Goal: Find specific page/section: Find specific page/section

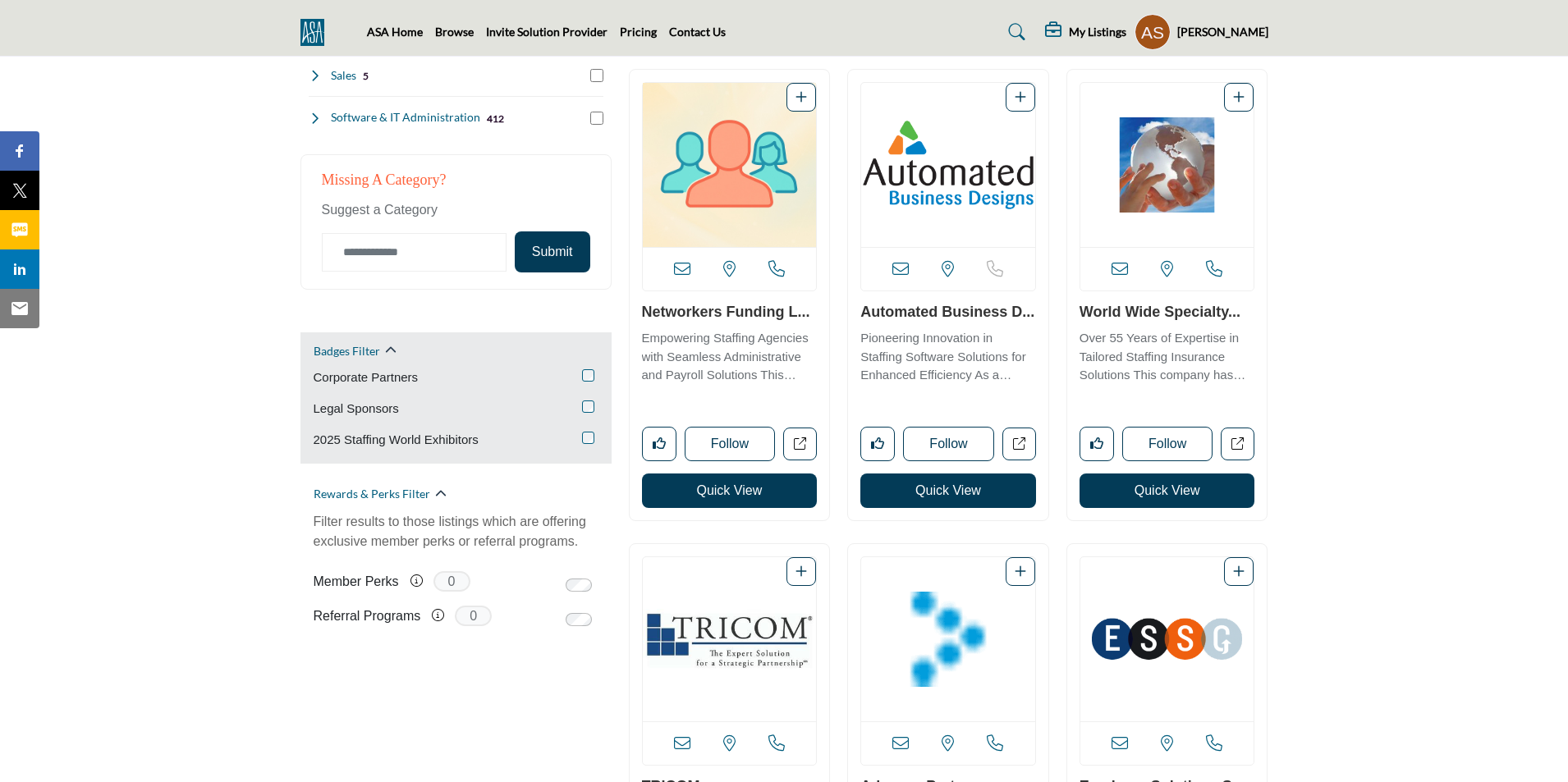
scroll to position [821, 0]
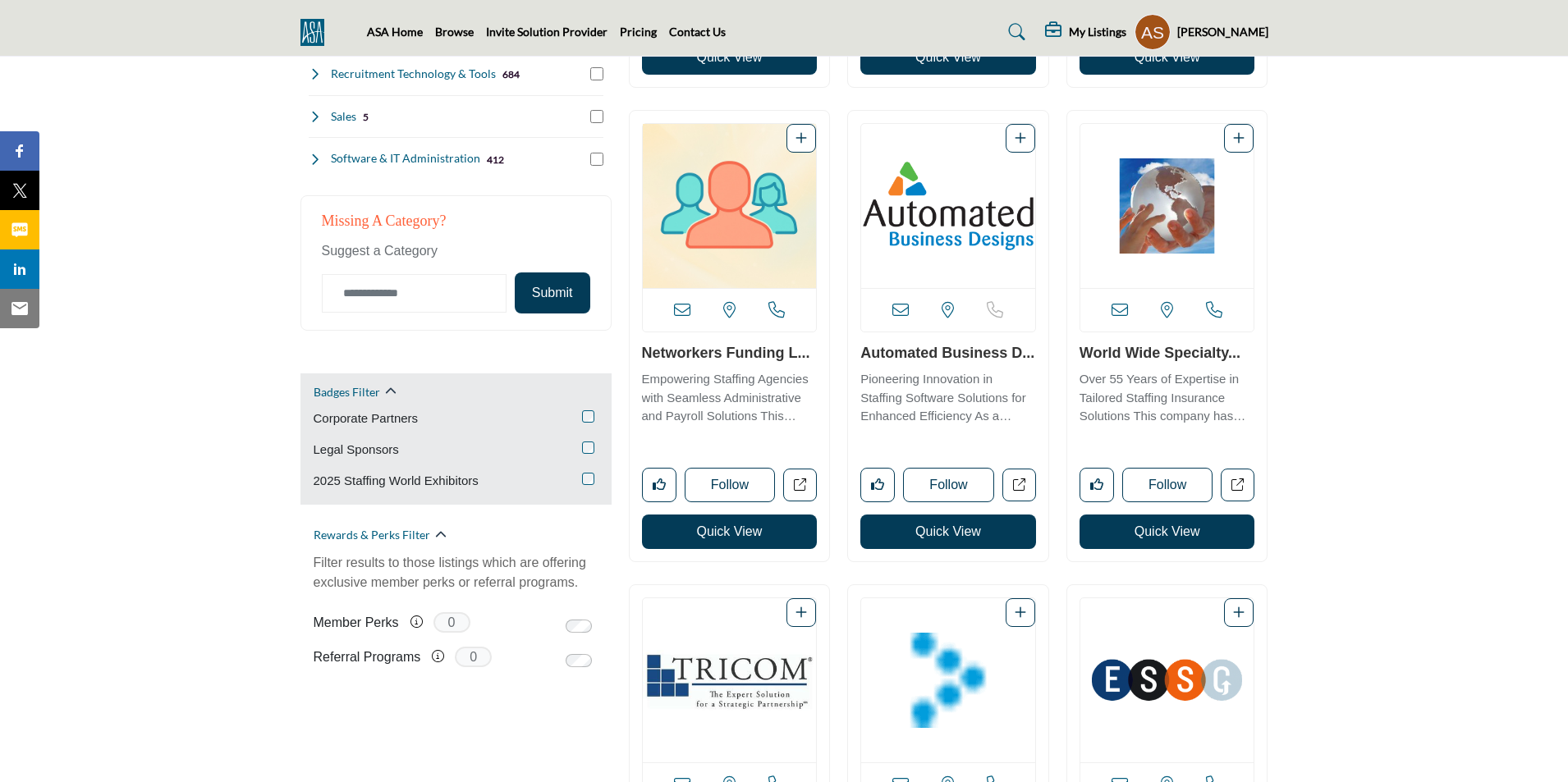
scroll to position [903, 0]
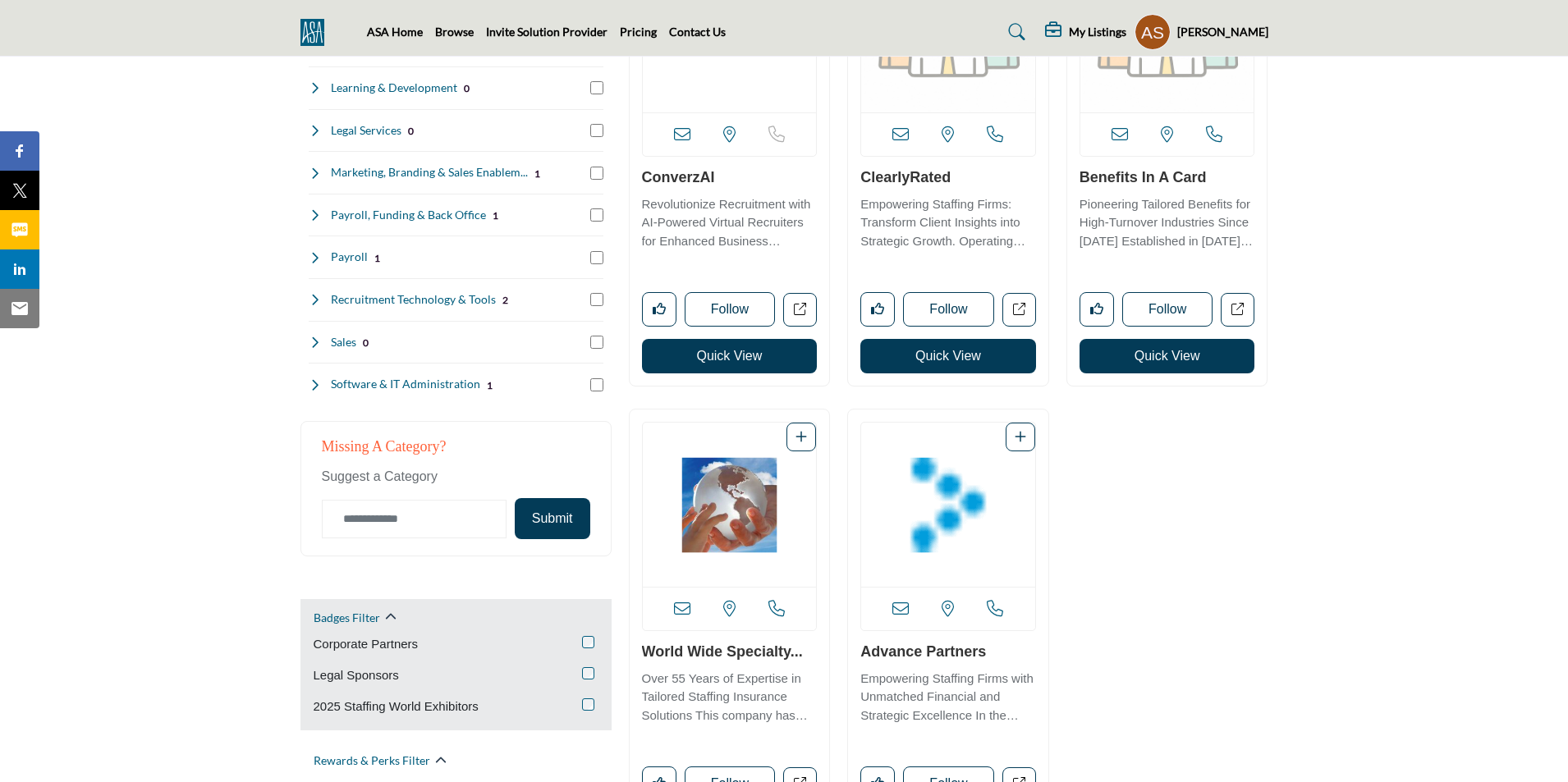
scroll to position [739, 0]
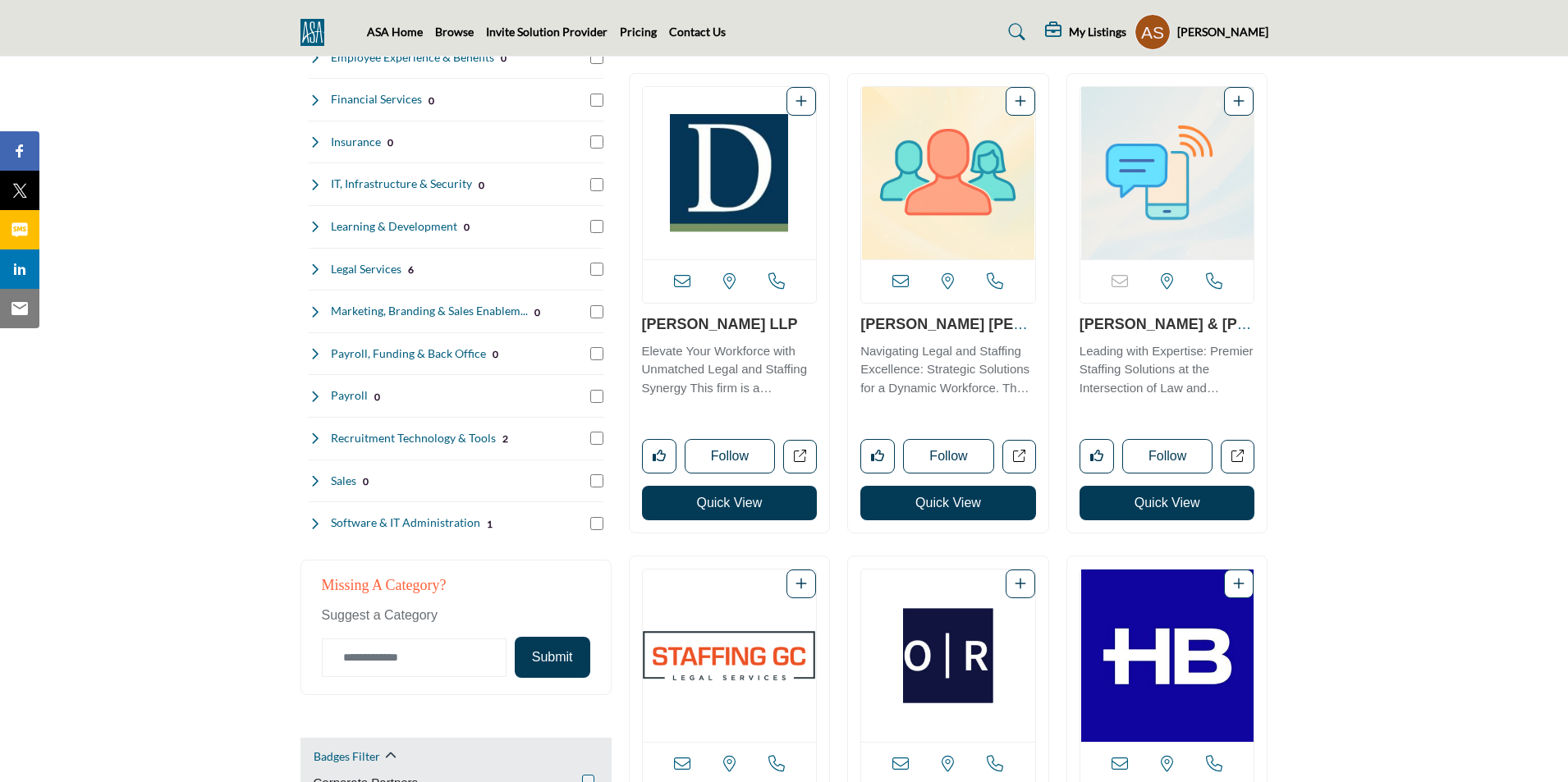
scroll to position [246, 0]
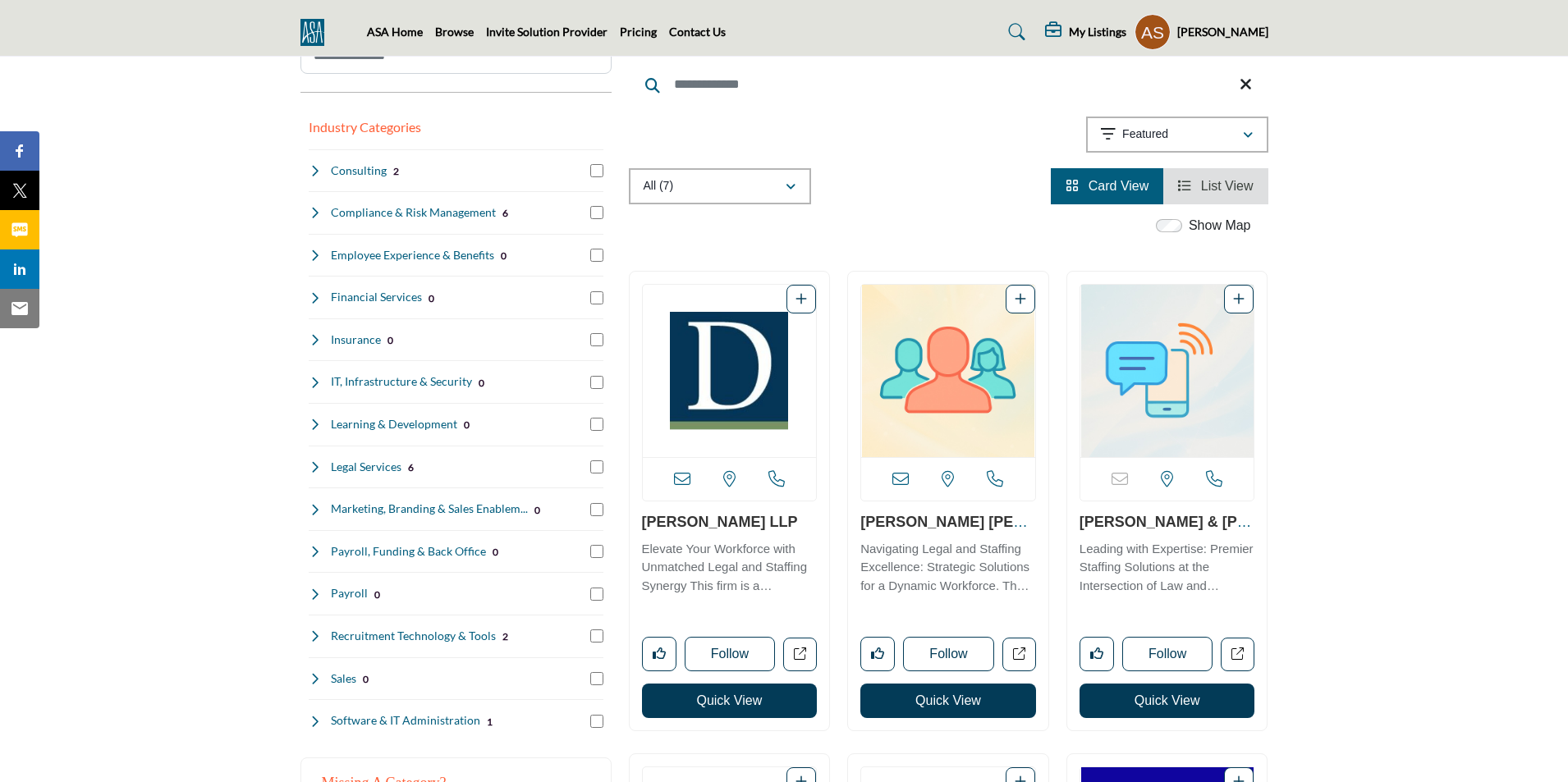
click at [1220, 182] on span "List View" at bounding box center [1226, 186] width 52 height 14
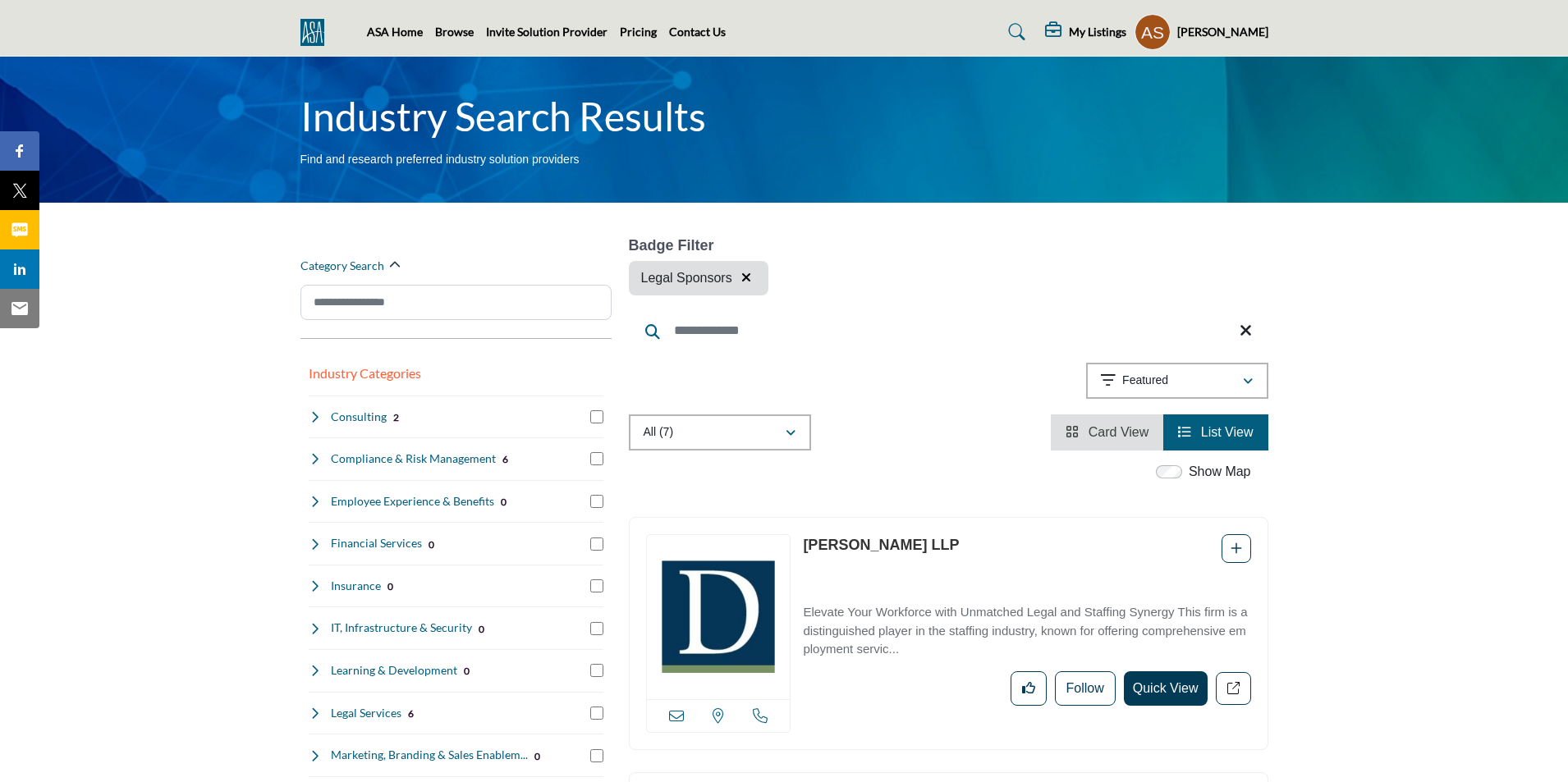
click at [745, 275] on icon "button" at bounding box center [746, 276] width 10 height 13
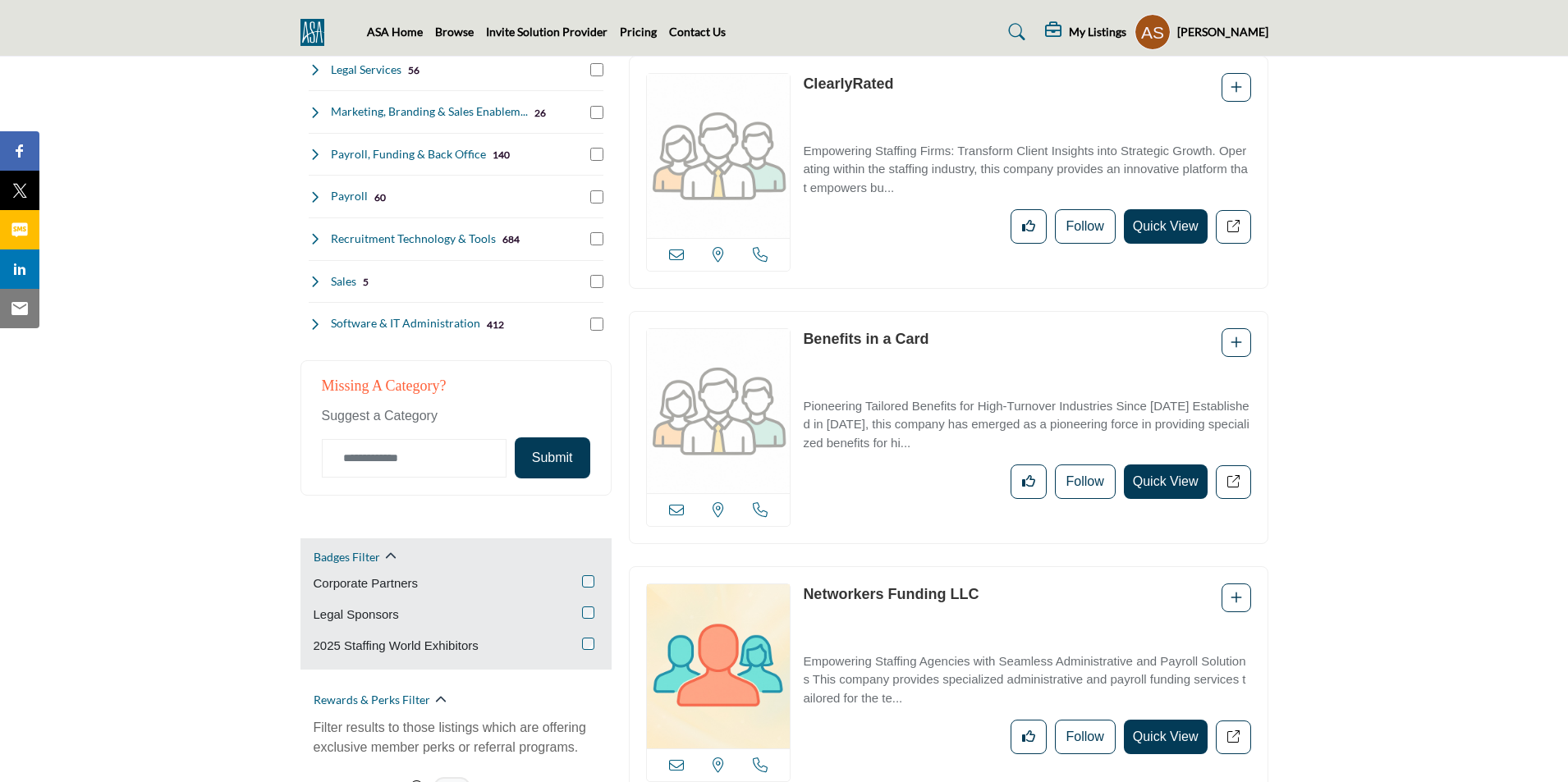
scroll to position [821, 0]
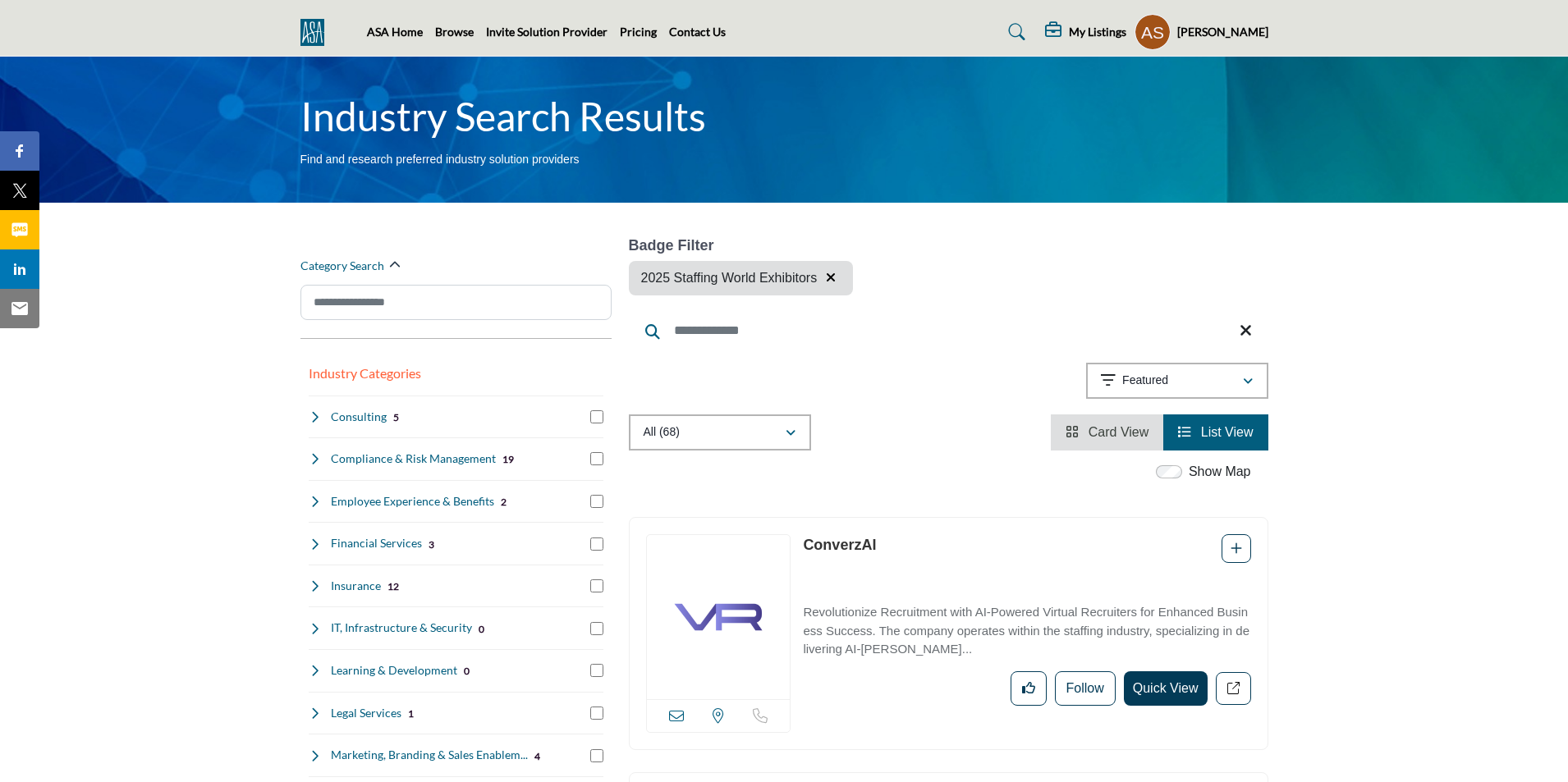
click at [1106, 431] on span "Card View" at bounding box center [1119, 432] width 61 height 14
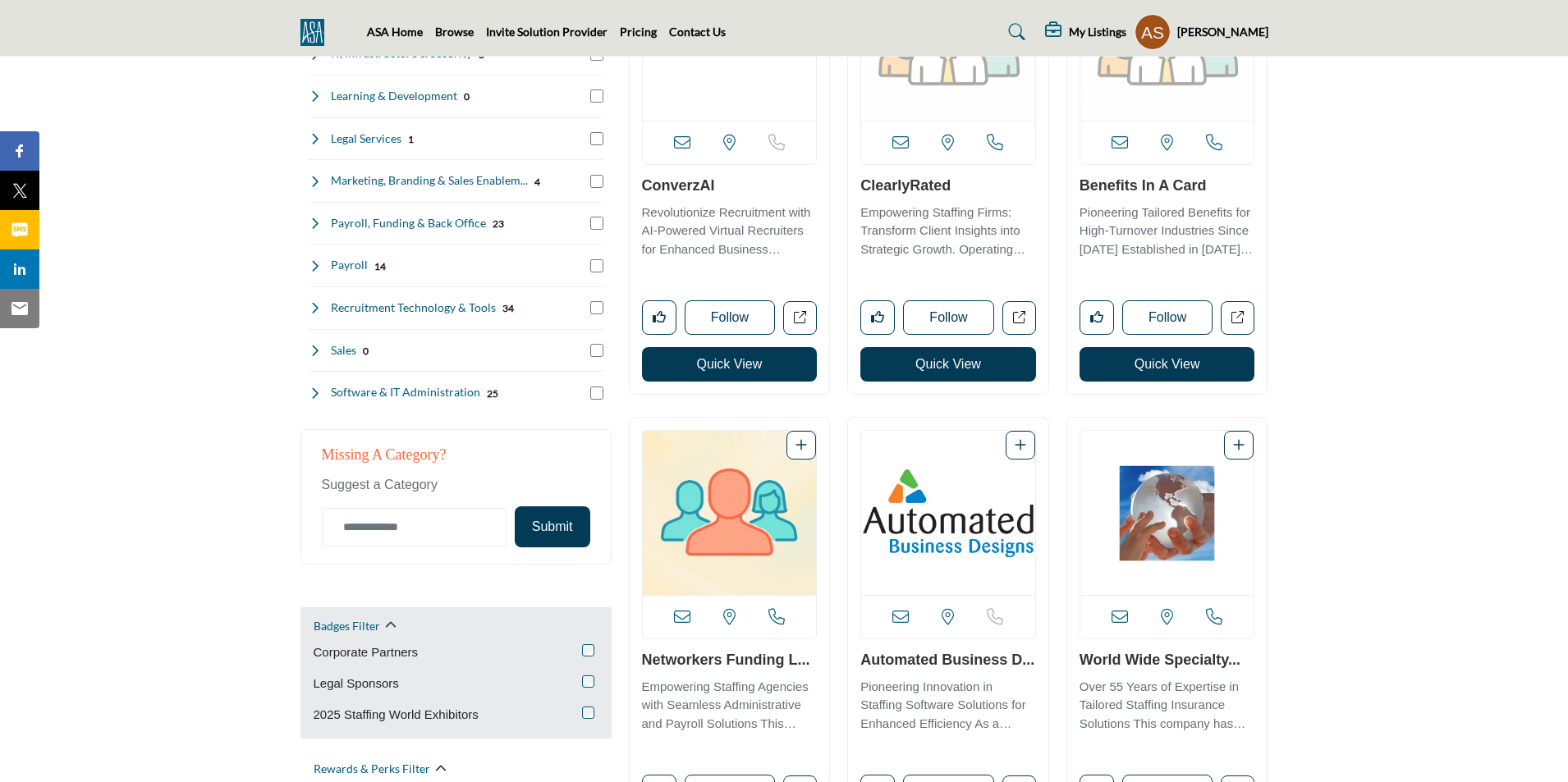
scroll to position [493, 0]
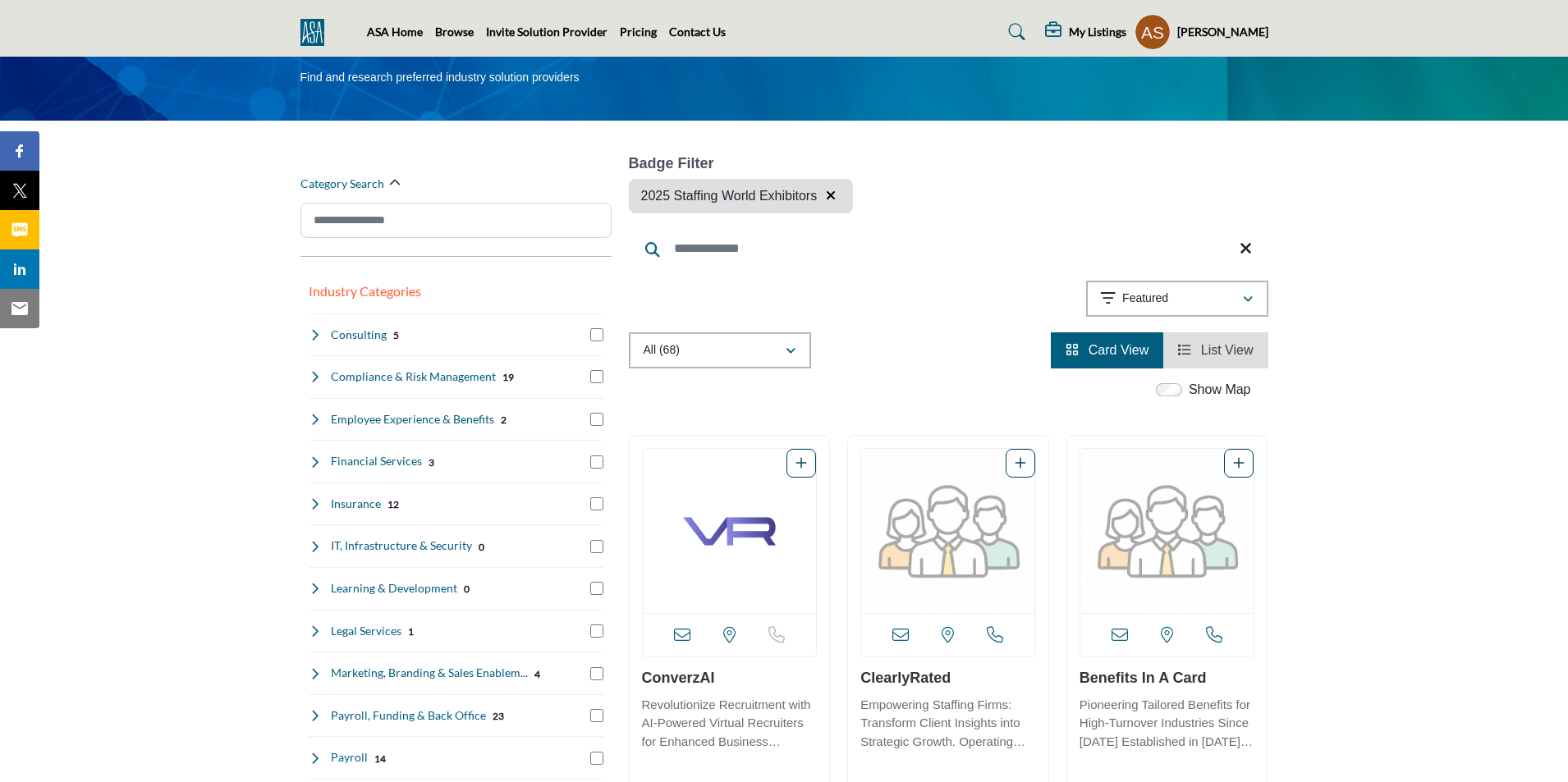
scroll to position [0, 0]
